Goal: Task Accomplishment & Management: Use online tool/utility

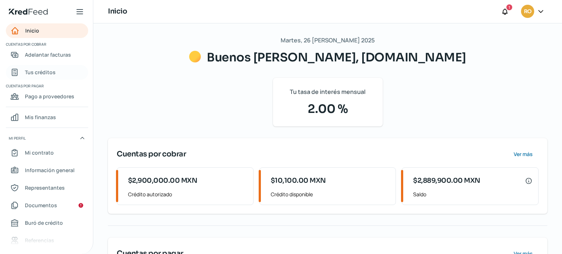
click at [37, 75] on span "Tus créditos" at bounding box center [40, 72] width 31 height 9
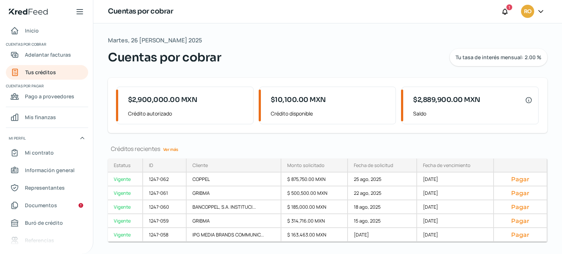
click at [168, 146] on link "Ver más" at bounding box center [170, 149] width 21 height 11
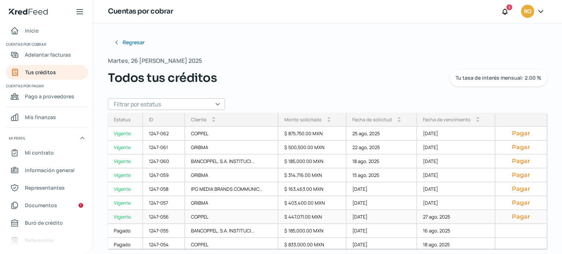
click at [515, 215] on button "Pagar" at bounding box center [520, 216] width 39 height 7
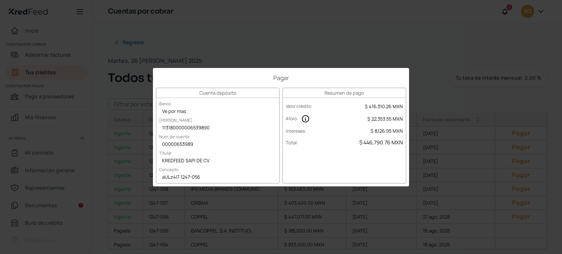
click at [414, 44] on div "Pagar Cuenta depósito Banco Ve por mas [PERSON_NAME] 113180000006539890 Núm. de…" at bounding box center [281, 127] width 562 height 254
